Goal: Task Accomplishment & Management: Use online tool/utility

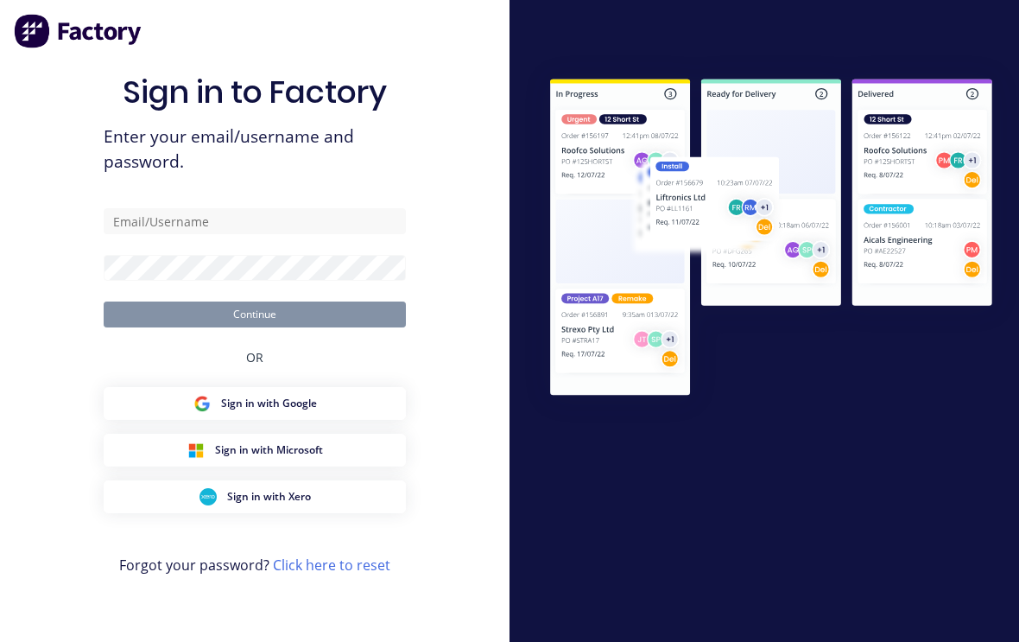
scroll to position [29, 0]
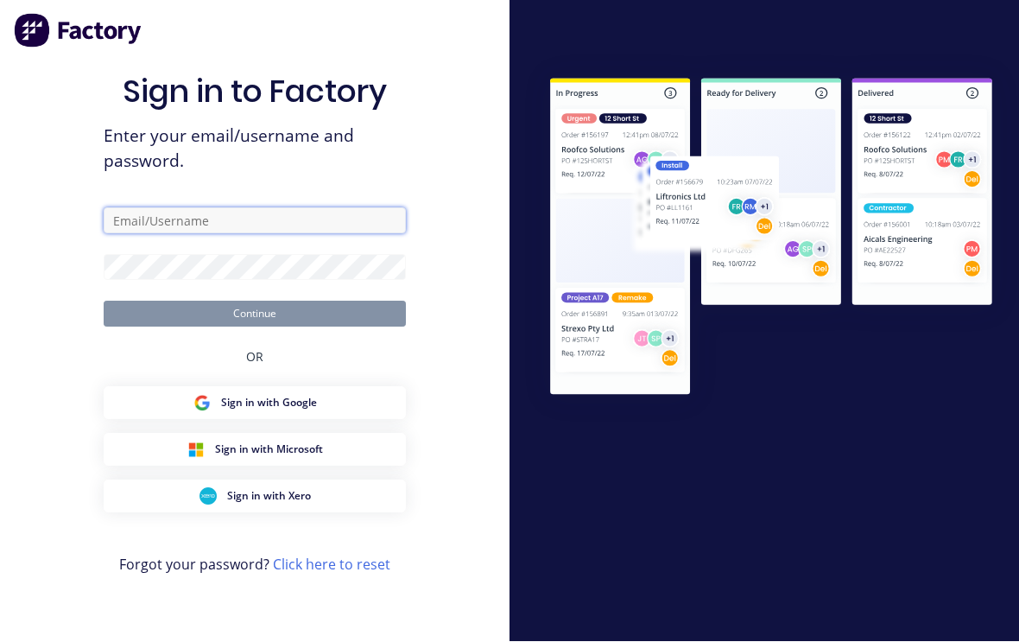
click at [199, 208] on input "text" at bounding box center [255, 221] width 302 height 26
type input "[EMAIL_ADDRESS][DOMAIN_NAME]"
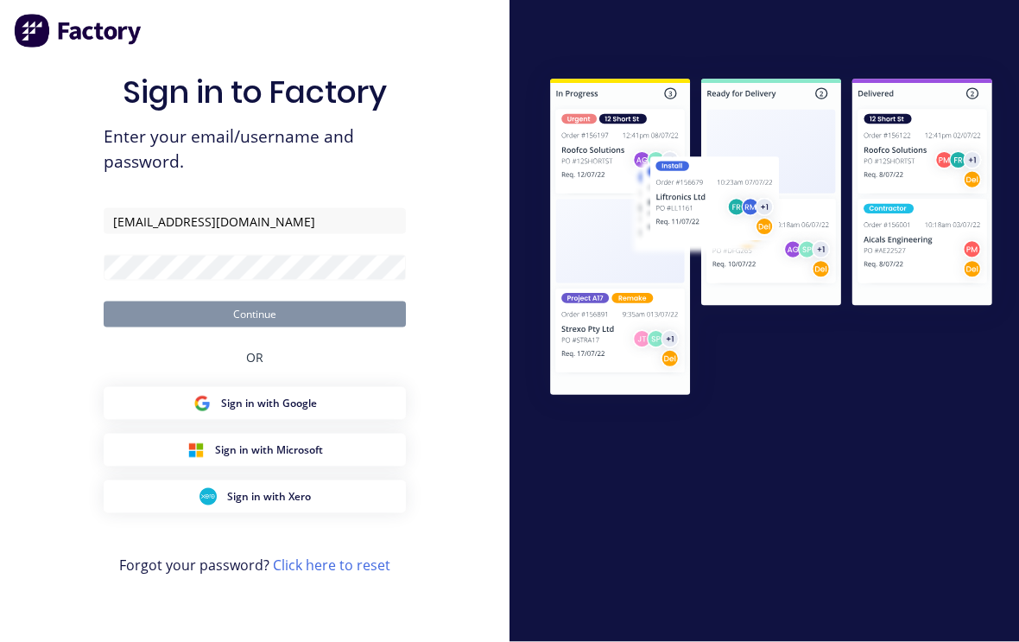
click at [255, 301] on button "Continue" at bounding box center [255, 314] width 302 height 26
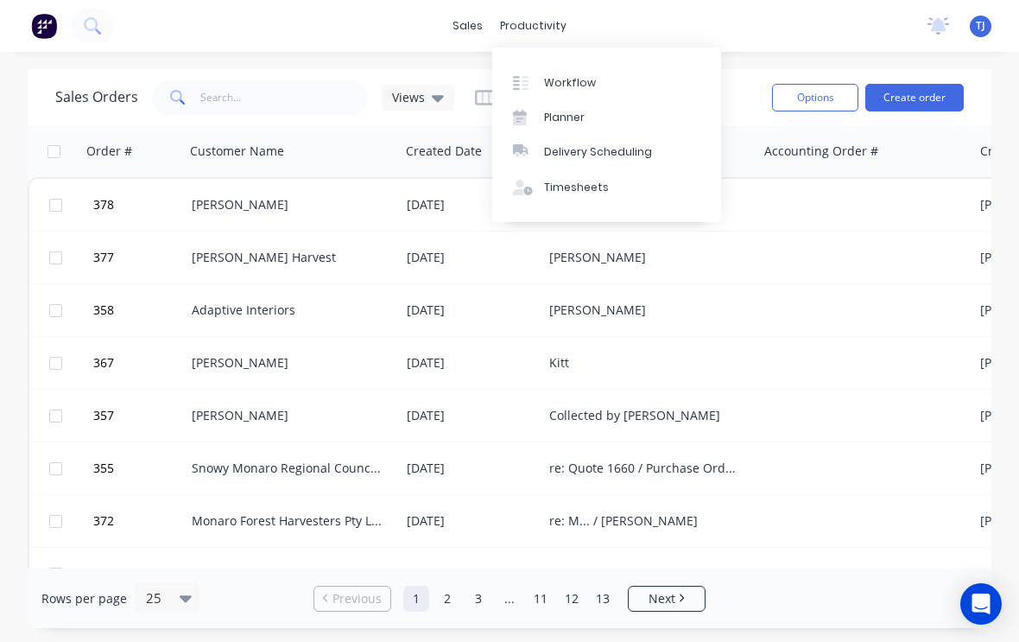
click at [545, 73] on link "Workflow" at bounding box center [606, 82] width 229 height 35
